Goal: Task Accomplishment & Management: Use online tool/utility

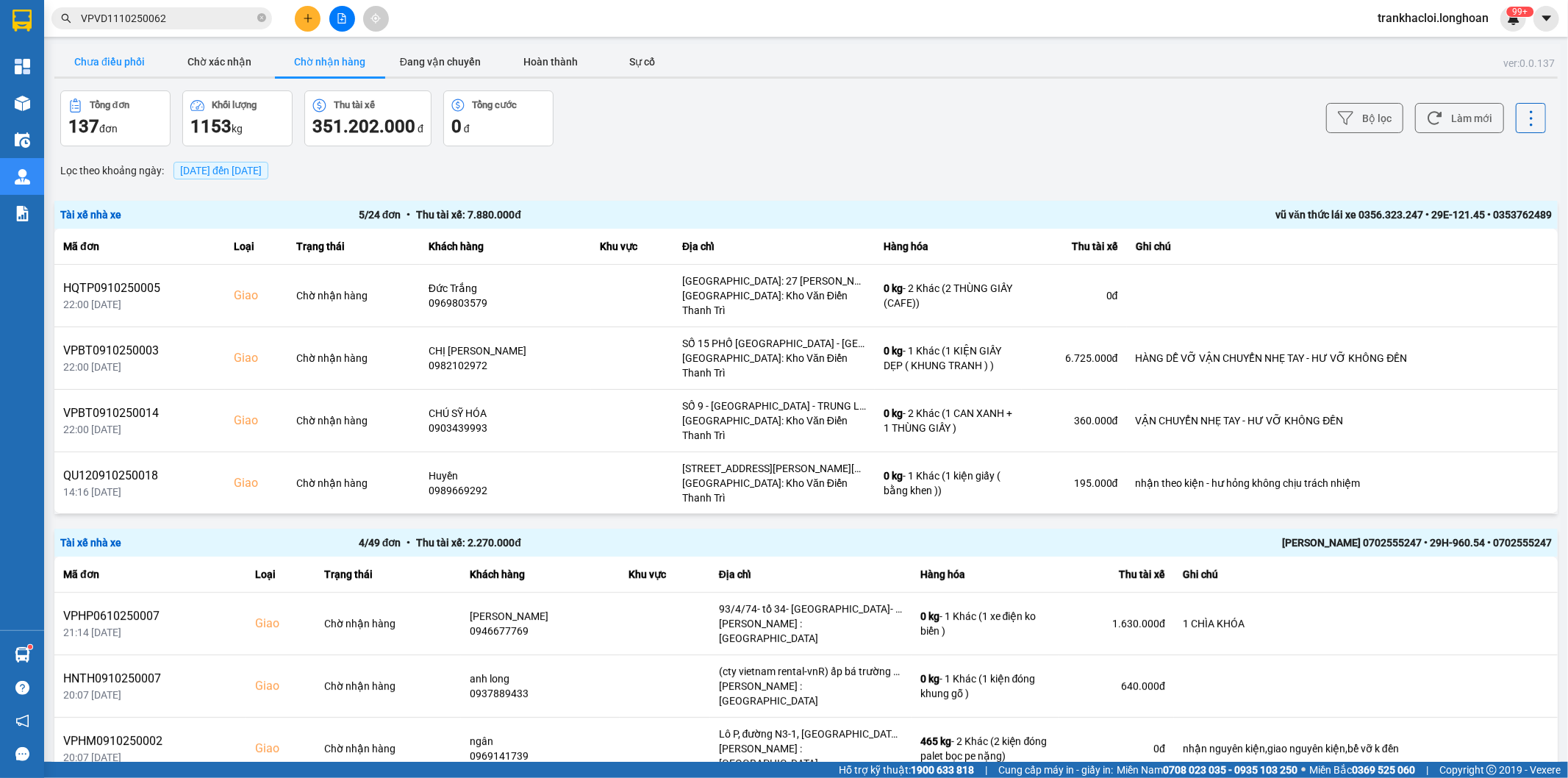
click at [133, 58] on button "Chưa điều phối" at bounding box center [110, 62] width 110 height 30
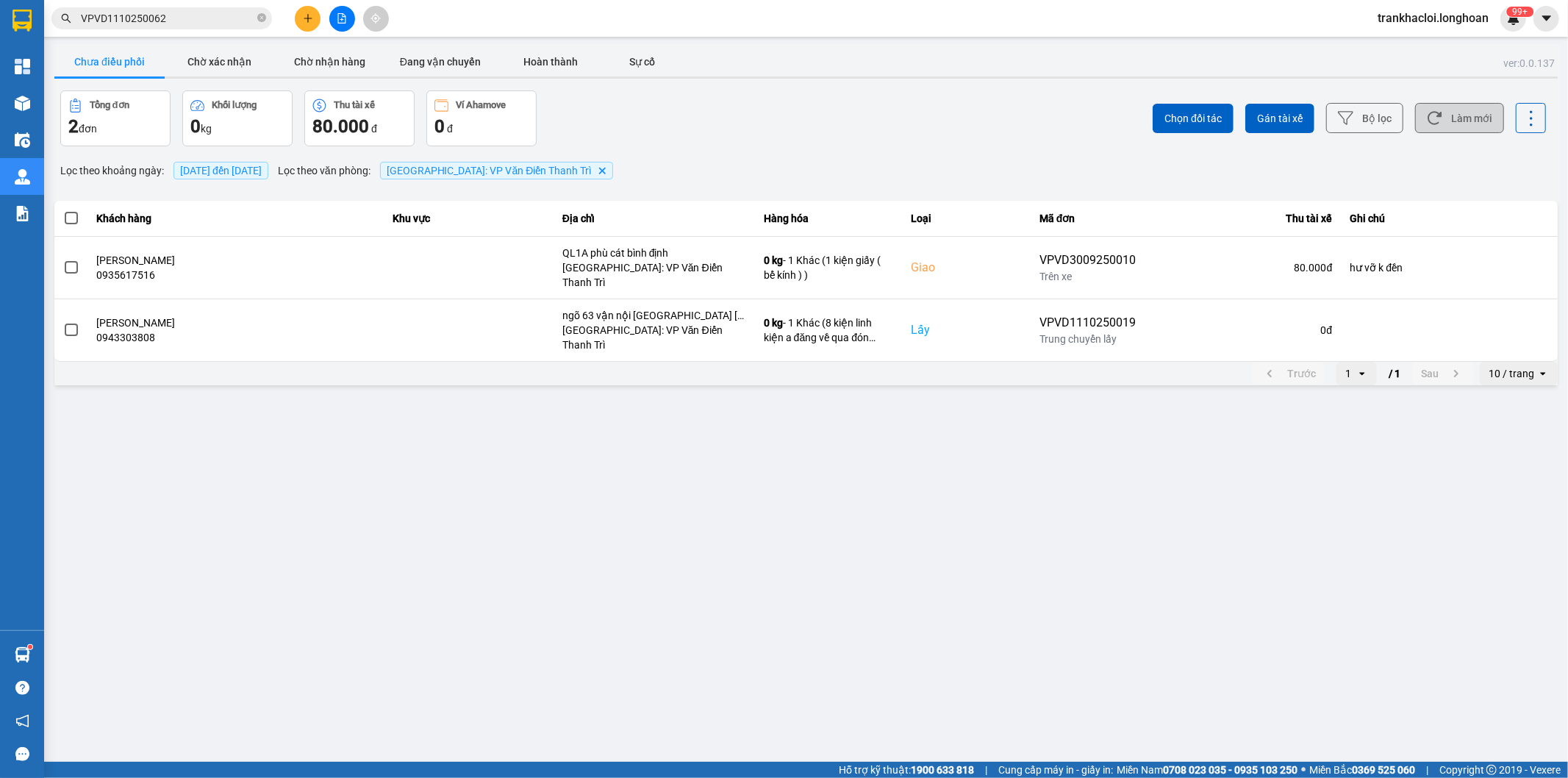
click at [1465, 126] on button "Làm mới" at bounding box center [1459, 117] width 89 height 30
click at [993, 115] on div "Chọn đối tác Gán tài xế Bộ lọc Làm mới" at bounding box center [1175, 118] width 743 height 56
click at [262, 171] on span "[DATE] đến [DATE]" at bounding box center [221, 170] width 82 height 12
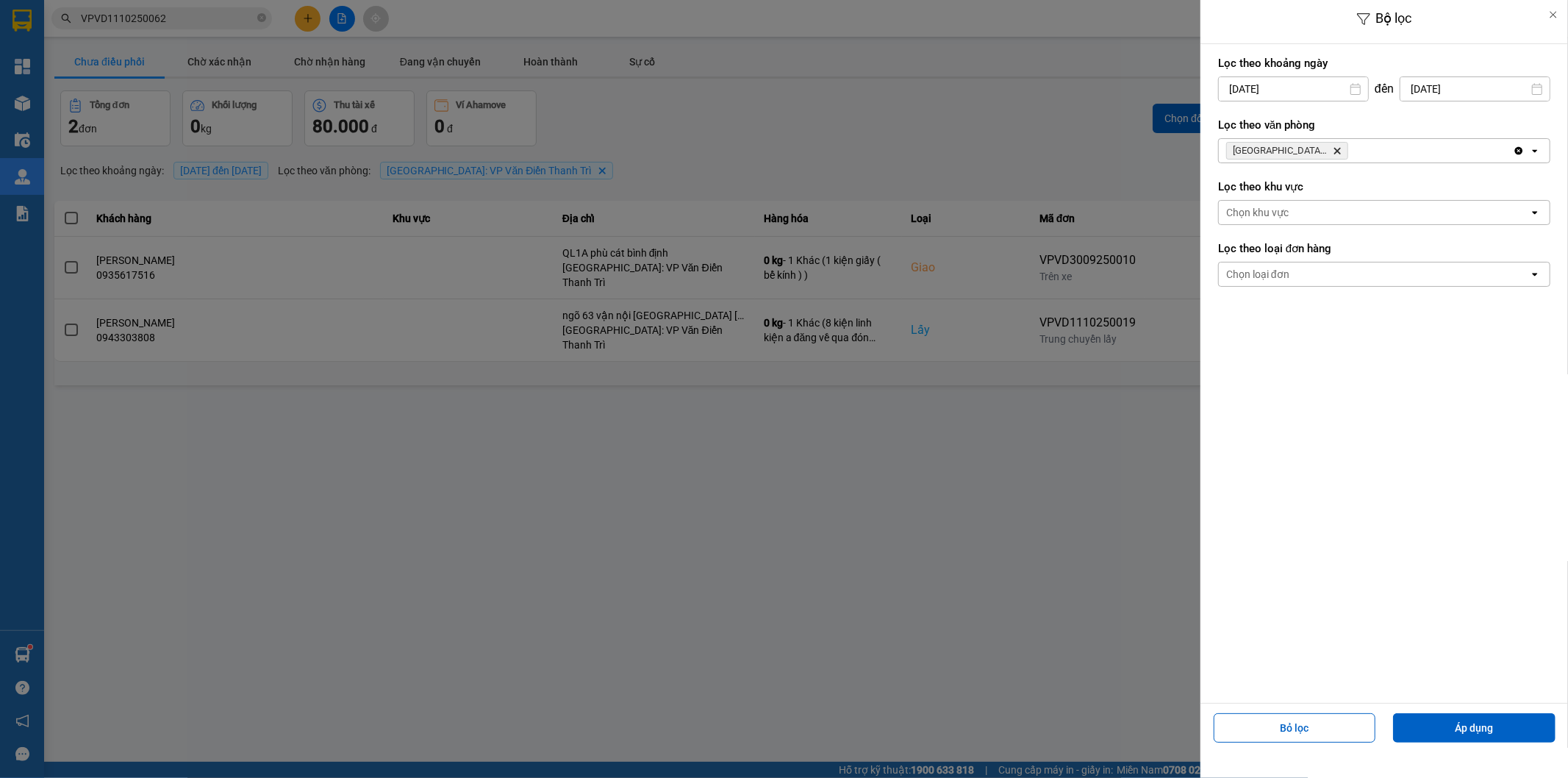
click at [1443, 89] on input "[DATE]" at bounding box center [1475, 89] width 149 height 23
click at [1538, 232] on div "12" at bounding box center [1542, 229] width 20 height 18
type input "[DATE]"
click at [1503, 729] on button "Áp dụng" at bounding box center [1474, 728] width 162 height 30
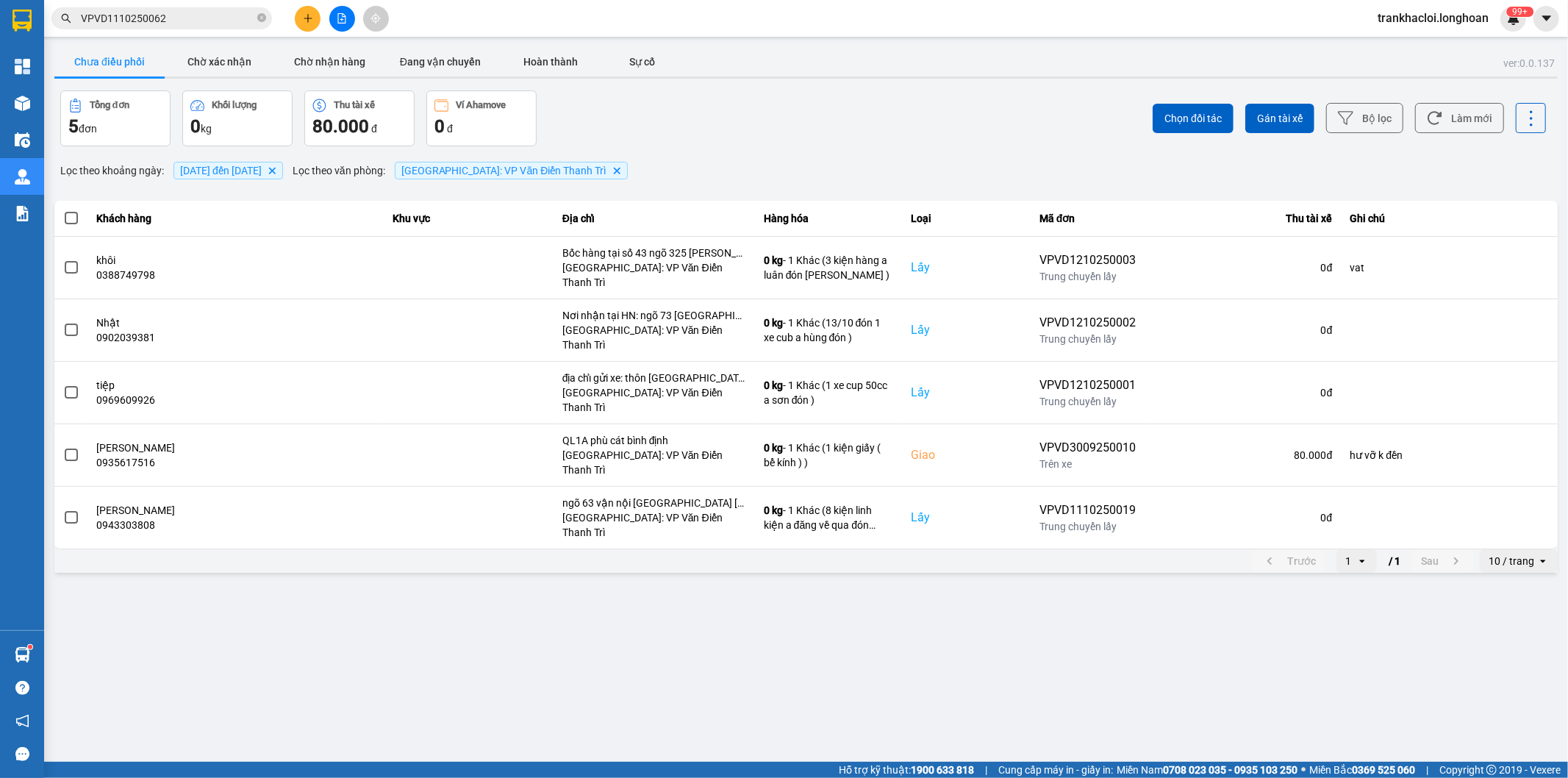
click at [1201, 184] on div "ver: 0.0.137 Chưa điều phối Chờ xác nhận Chờ nhận hàng Đang vận chuyển Hoàn thà…" at bounding box center [806, 310] width 1509 height 532
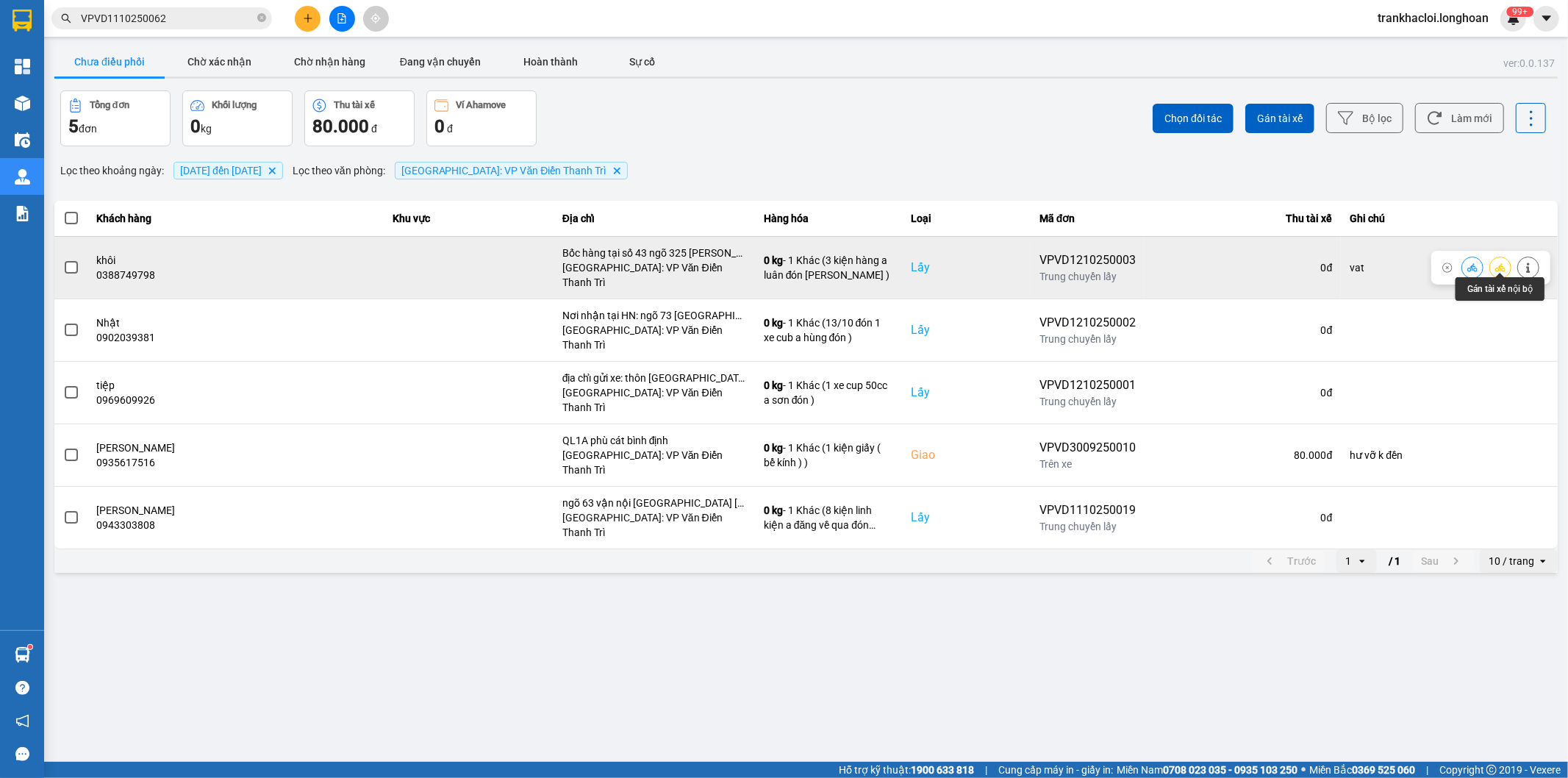
click at [1498, 263] on icon at bounding box center [1500, 267] width 10 height 8
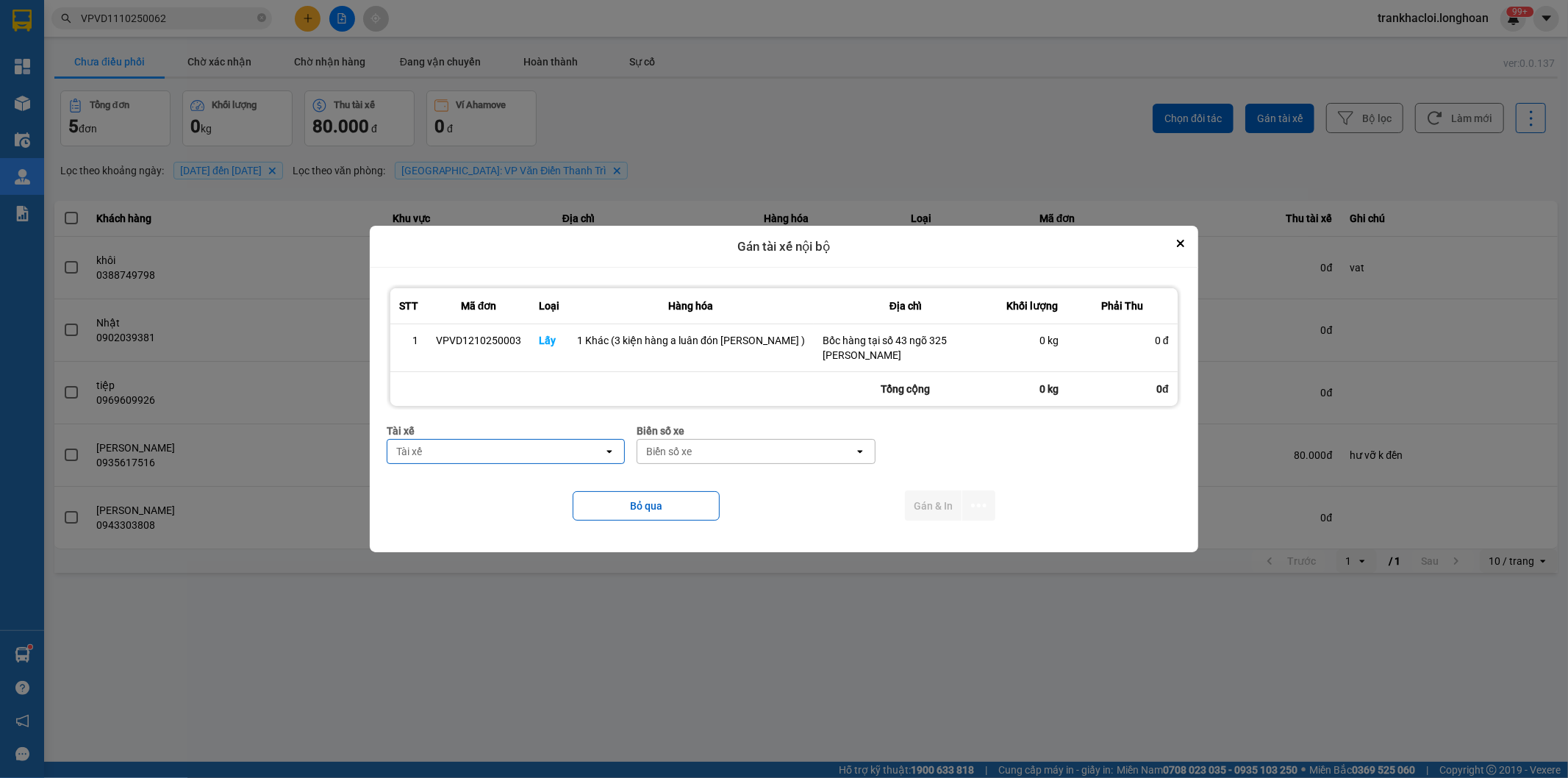
click at [549, 454] on div "Tài xế" at bounding box center [496, 452] width 216 height 23
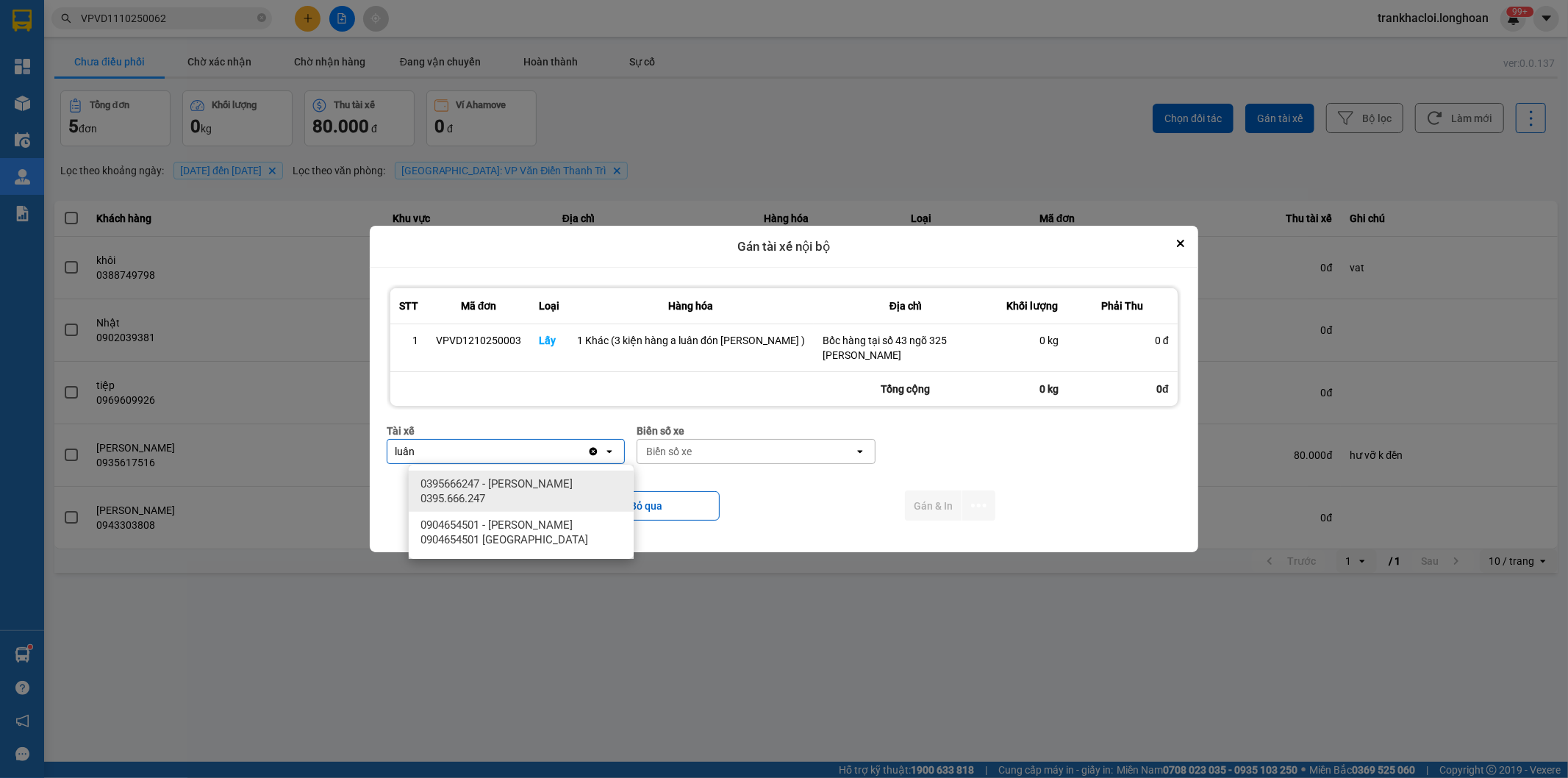
type input "luân"
click at [552, 481] on span "0395666247 - [PERSON_NAME] 0395.666.247" at bounding box center [524, 491] width 207 height 30
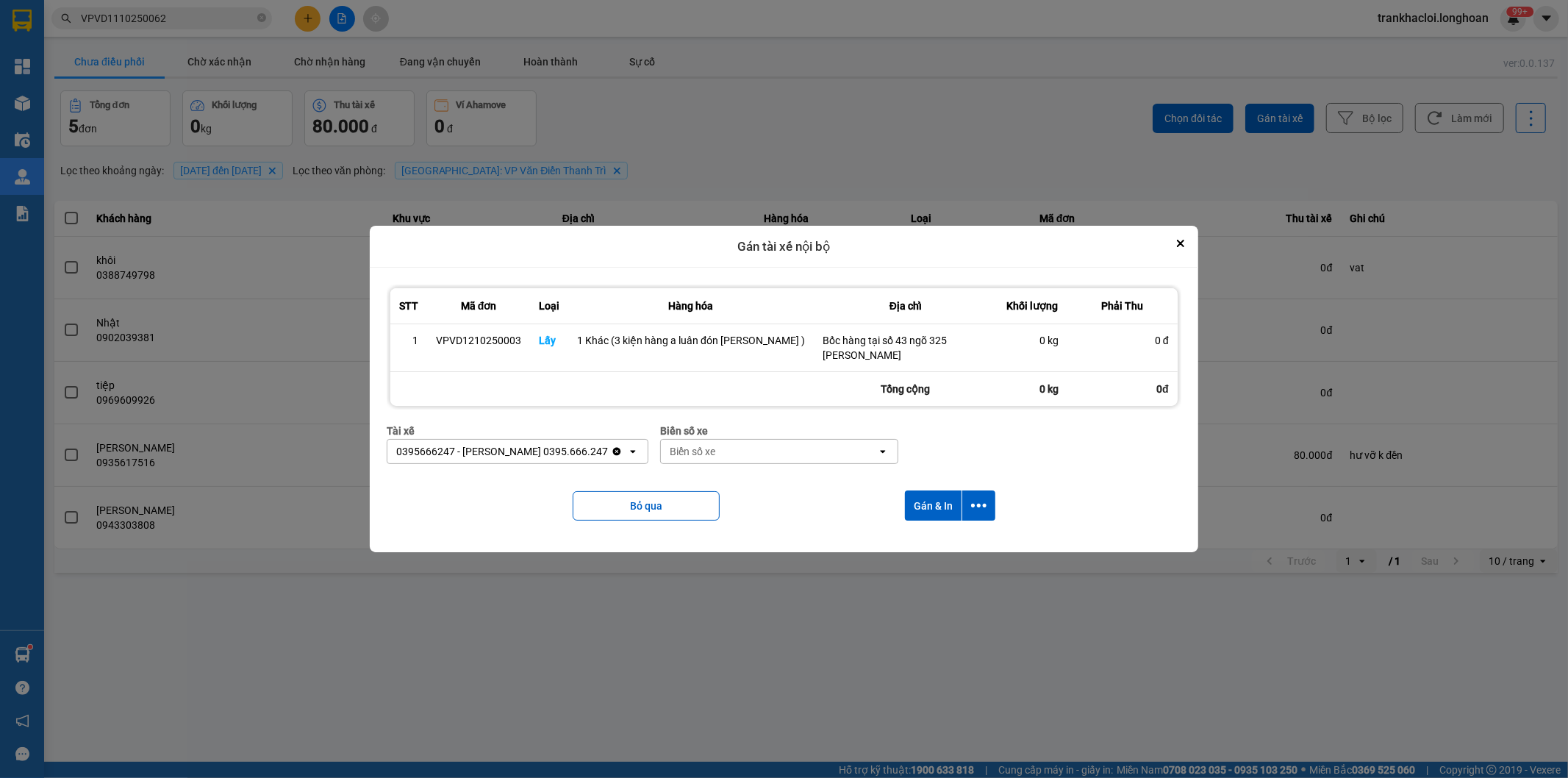
click at [752, 458] on div "Biển số xe" at bounding box center [769, 452] width 216 height 23
type input "65"
click at [869, 476] on div "29E-220.65" at bounding box center [786, 483] width 225 height 26
click at [976, 512] on icon "dialog" at bounding box center [979, 505] width 16 height 16
click at [960, 549] on div "Chỉ gán tài" at bounding box center [933, 546] width 87 height 15
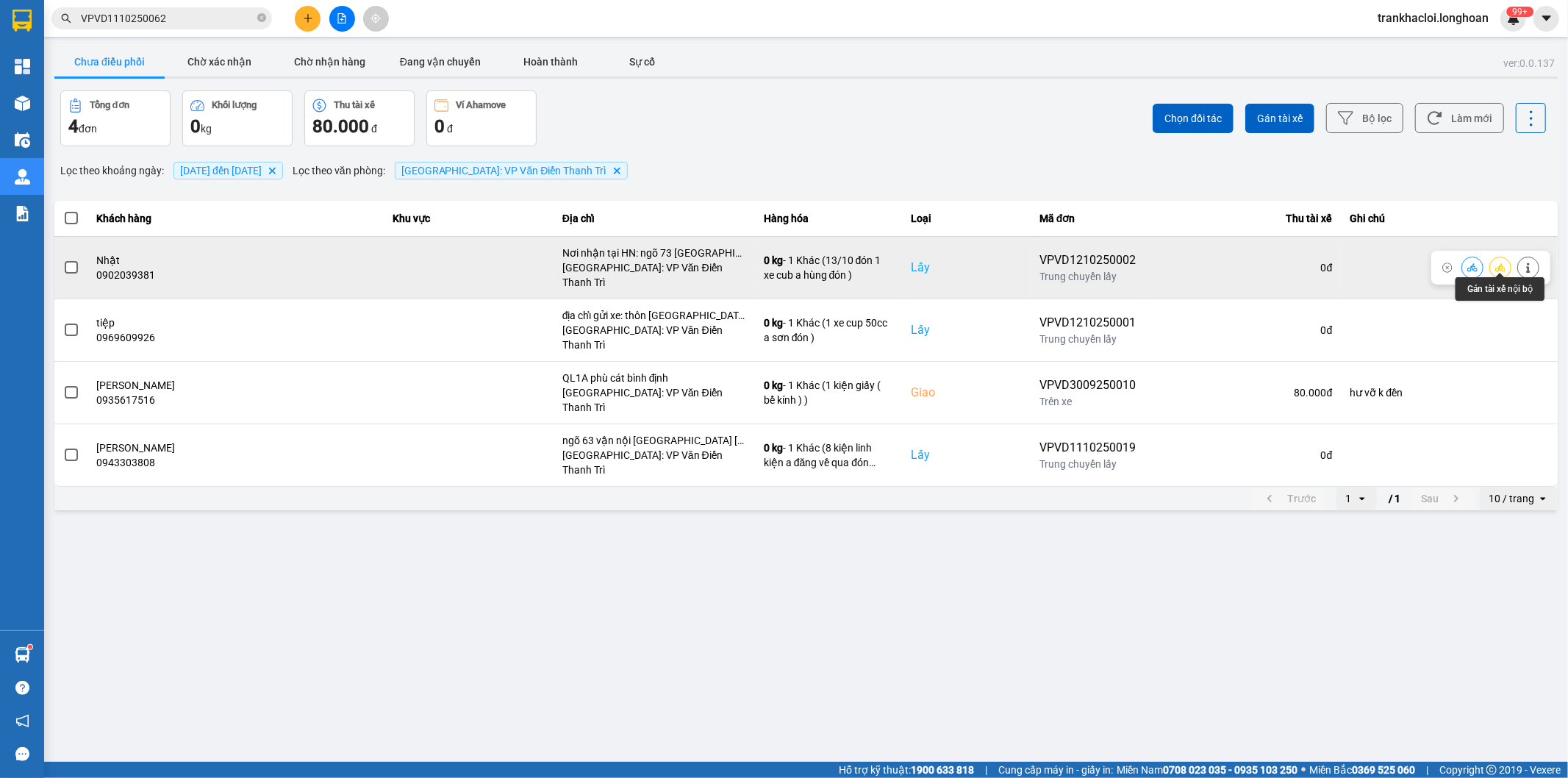
click at [1505, 263] on icon at bounding box center [1500, 267] width 10 height 10
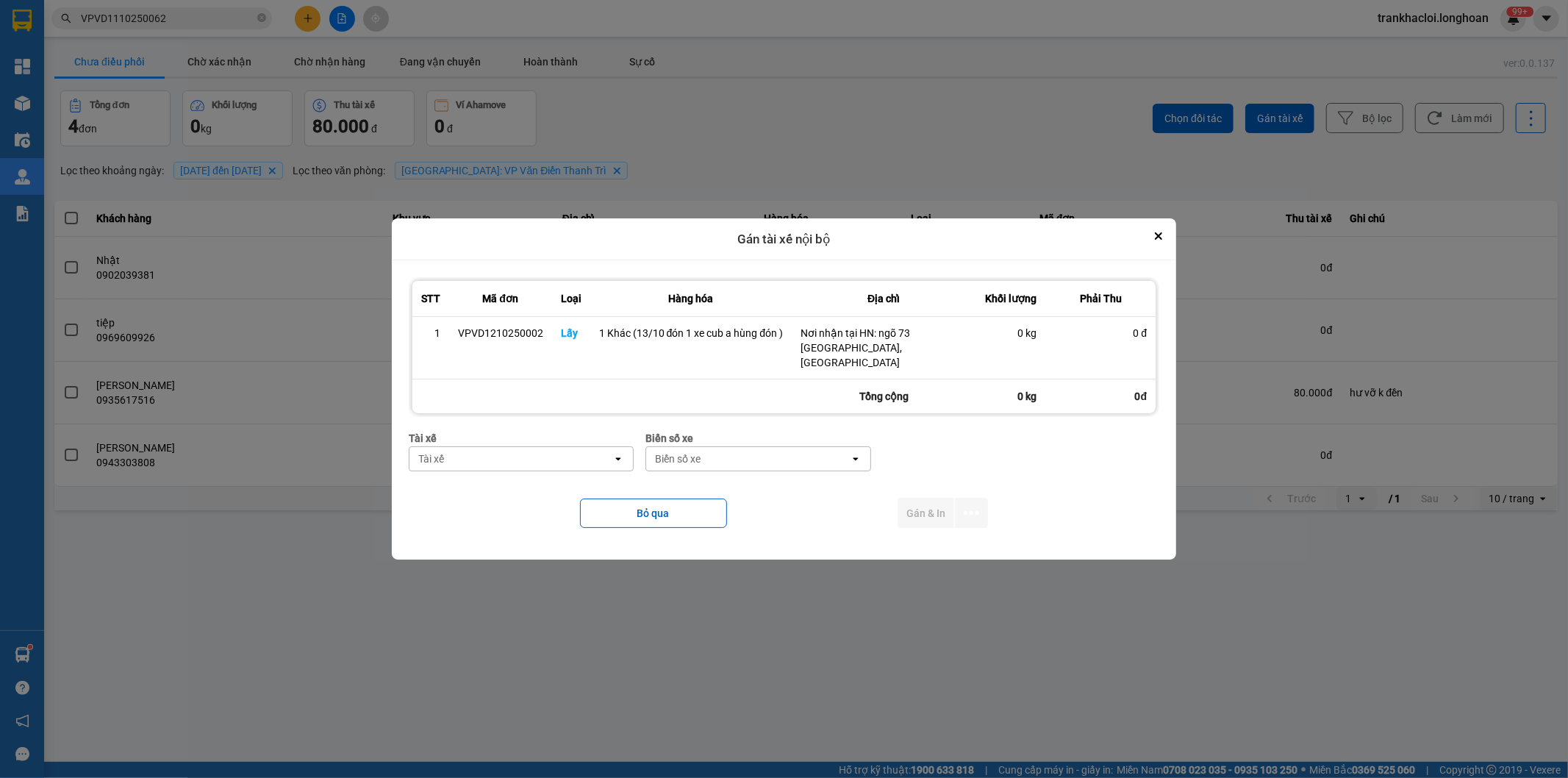
click at [545, 451] on div "Tài xế" at bounding box center [510, 459] width 203 height 23
type input "hùng"
drag, startPoint x: 555, startPoint y: 489, endPoint x: 598, endPoint y: 486, distance: 43.1
click at [556, 490] on span "0325666247 - A Hùng 17 [GEOGRAPHIC_DATA] 0325666247" at bounding box center [524, 491] width 207 height 30
click at [757, 457] on div "Biển số xe" at bounding box center [779, 459] width 46 height 15
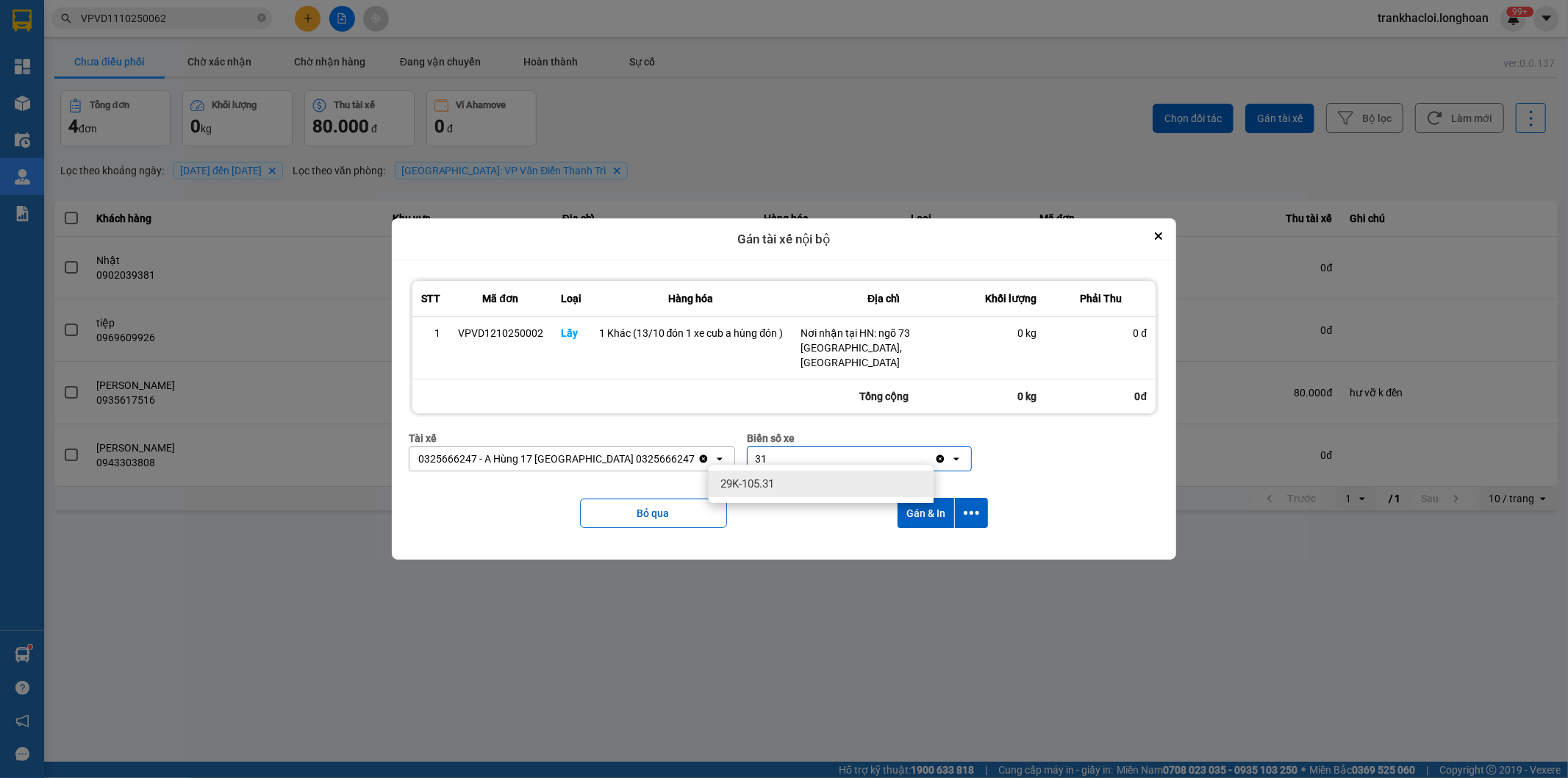
type input "31"
drag, startPoint x: 829, startPoint y: 485, endPoint x: 801, endPoint y: 512, distance: 38.9
click at [820, 513] on div "Gán tài xế nội bộ STT Mã đơn Loại Hàng hóa Địa chỉ Khối lượng Phải Thu 1 VPVD12…" at bounding box center [806, 513] width 1509 height 0
click at [811, 460] on div "Biển số xe" at bounding box center [848, 459] width 203 height 23
type input "1"
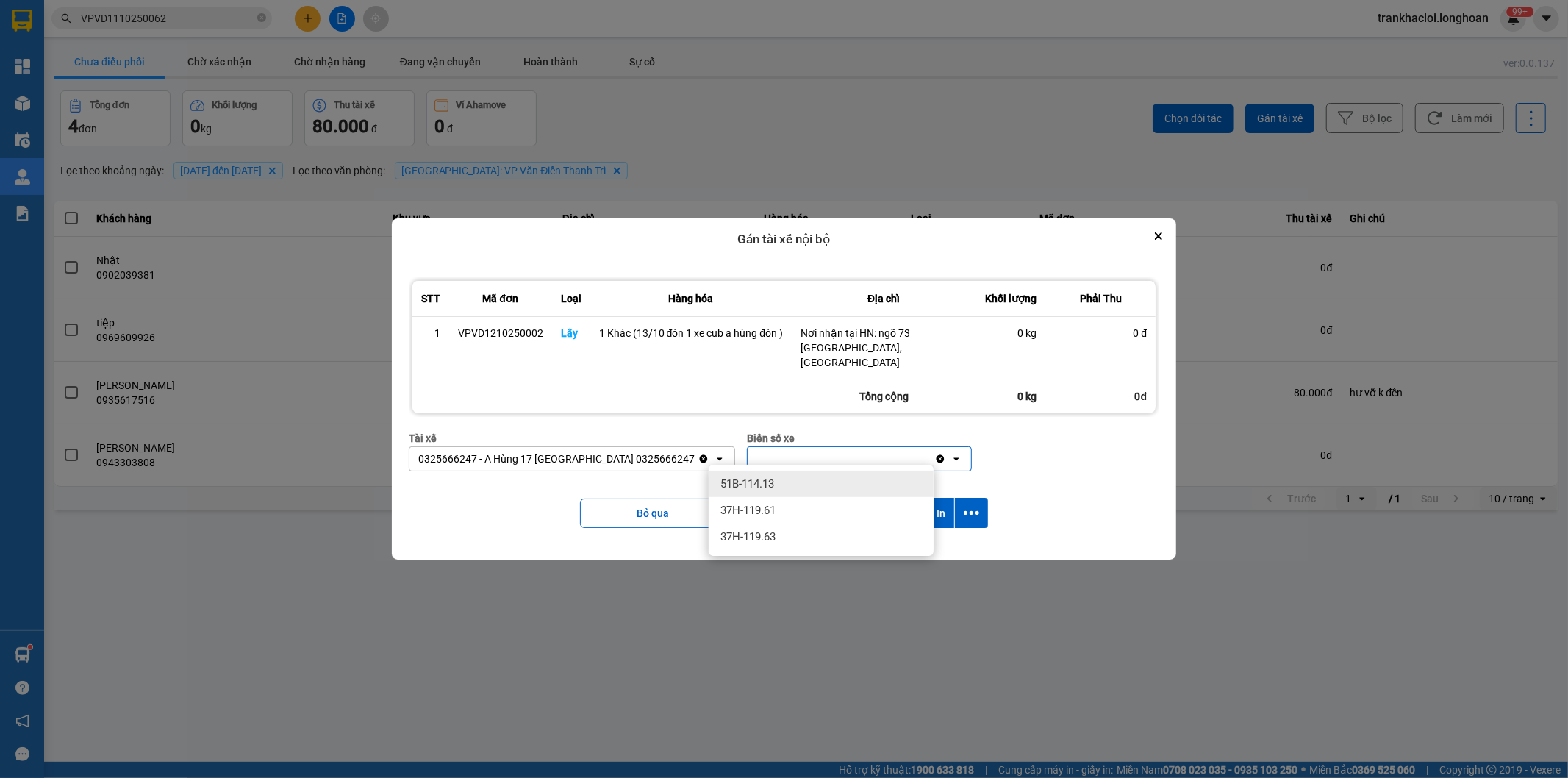
click at [811, 460] on div "1" at bounding box center [841, 459] width 186 height 23
click at [811, 460] on div "Biển số xe" at bounding box center [848, 459] width 203 height 23
type input "71"
drag, startPoint x: 784, startPoint y: 483, endPoint x: 886, endPoint y: 491, distance: 102.3
click at [784, 483] on div "29E-139.71" at bounding box center [821, 483] width 225 height 26
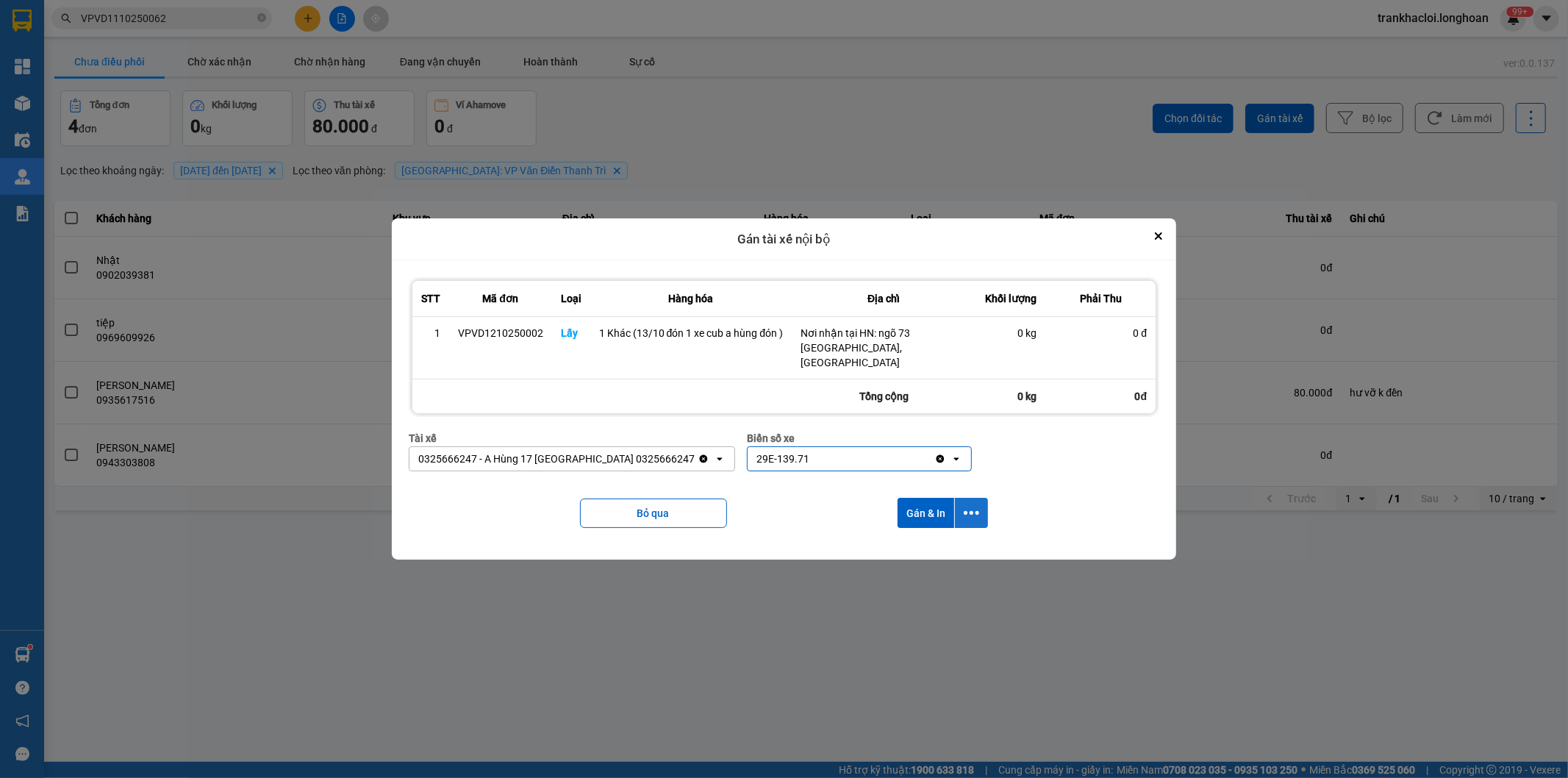
click at [972, 505] on icon "dialog" at bounding box center [971, 513] width 16 height 16
click at [929, 553] on span "Chỉ gán tài" at bounding box center [914, 546] width 48 height 15
click at [831, 522] on div "Bỏ qua Gán & In" at bounding box center [784, 513] width 751 height 60
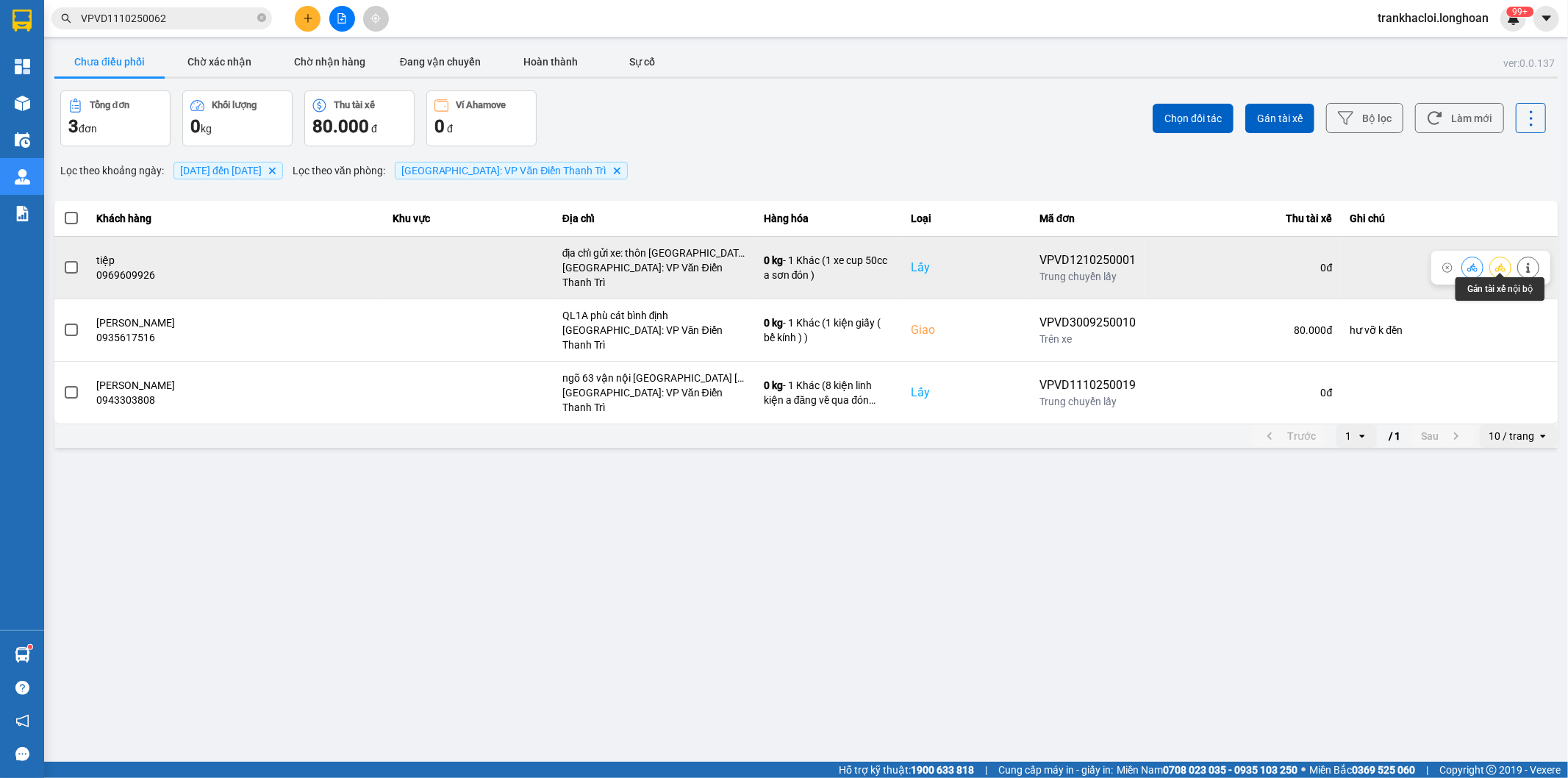
click at [1497, 263] on icon at bounding box center [1500, 267] width 10 height 8
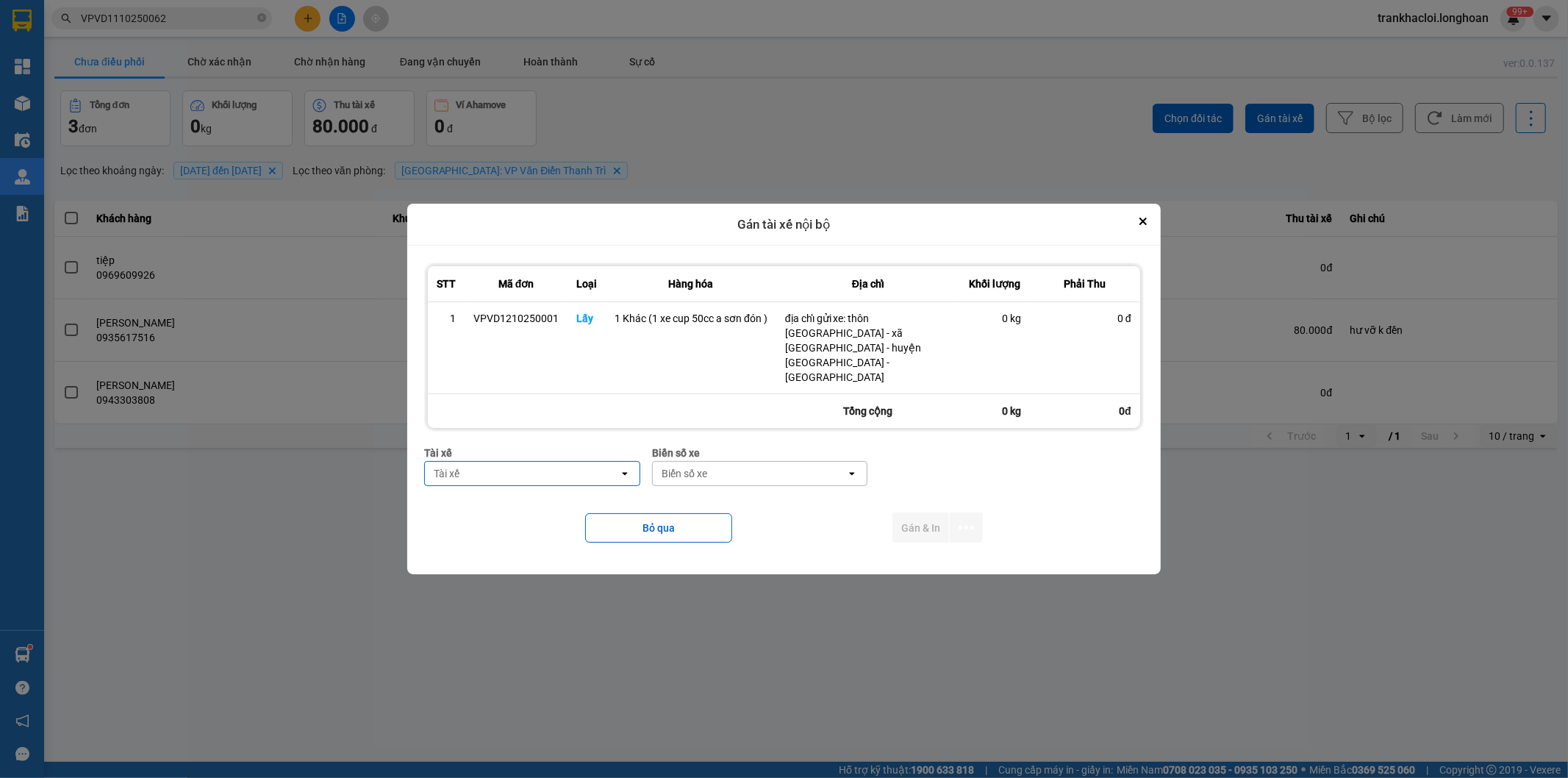
click at [516, 462] on div "Tài xế" at bounding box center [522, 473] width 194 height 23
type input "phương"
click at [521, 508] on span "0387888247 - [PERSON_NAME] 0337.522.911" at bounding box center [535, 499] width 197 height 30
click at [789, 497] on div "Bỏ qua Gán & In" at bounding box center [784, 527] width 720 height 60
click at [838, 463] on div "Biển số xe" at bounding box center [796, 473] width 194 height 23
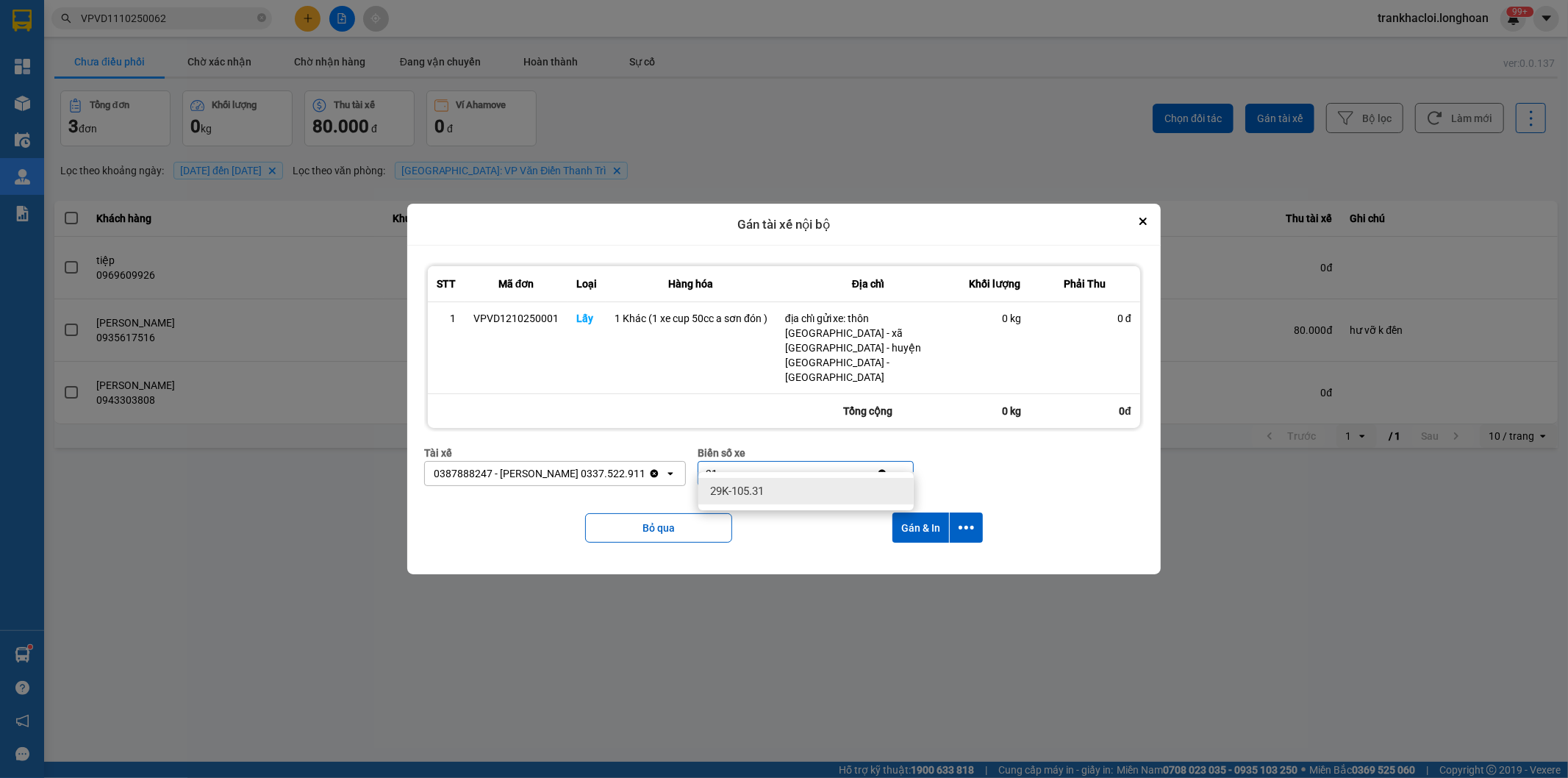
type input "31"
click at [842, 497] on div "29K-105.31" at bounding box center [806, 491] width 215 height 26
click at [964, 520] on icon "dialog" at bounding box center [967, 528] width 16 height 16
click at [914, 560] on span "Chỉ gán tài" at bounding box center [908, 553] width 48 height 15
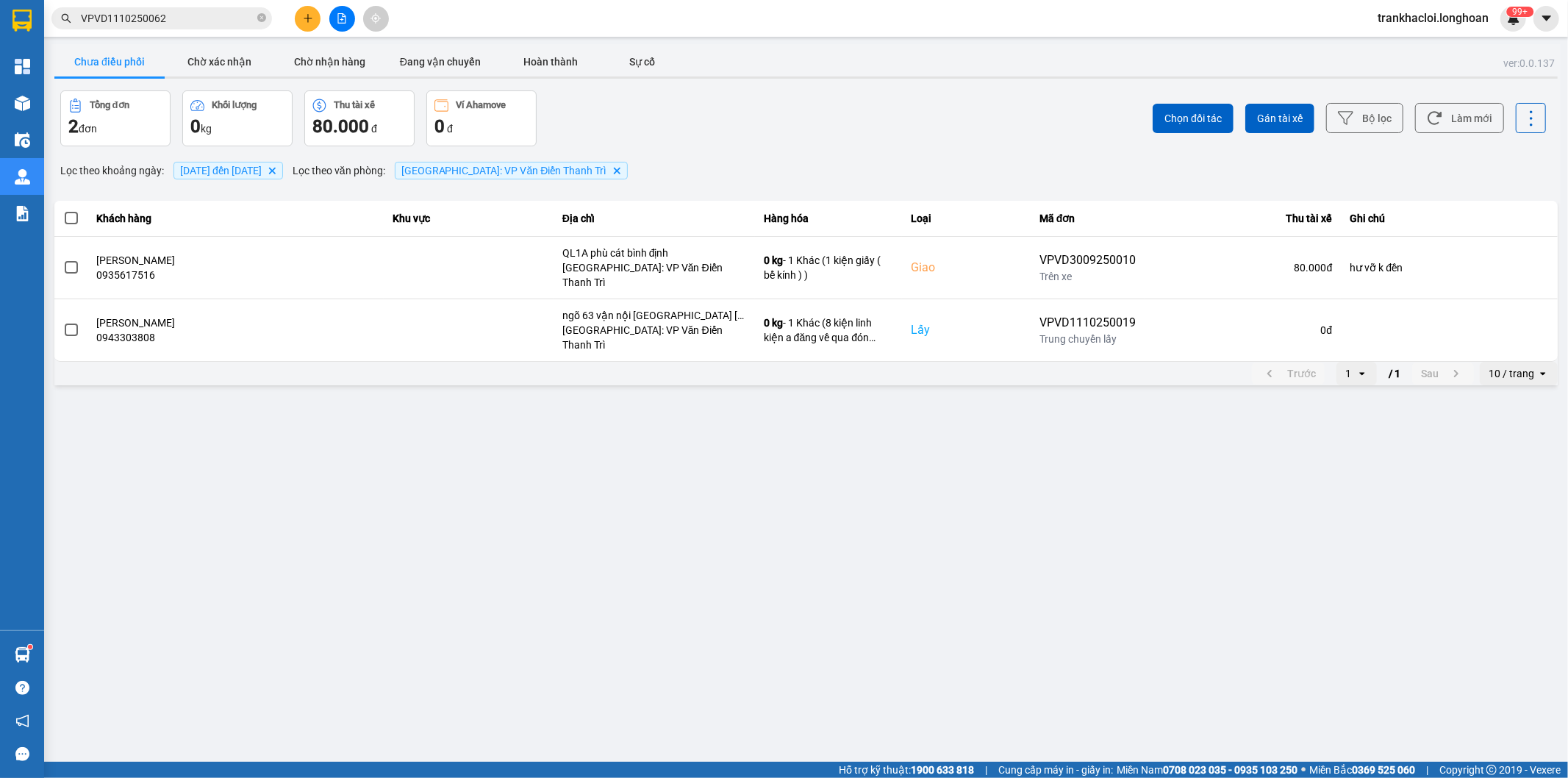
click at [824, 116] on div "Chọn đối tác Gán tài xế Bộ lọc Làm mới" at bounding box center [1175, 118] width 743 height 56
